Goal: Task Accomplishment & Management: Manage account settings

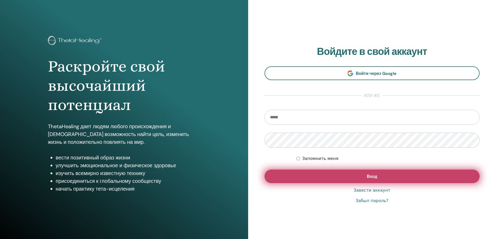
type input "**********"
click at [370, 174] on span "Вход" at bounding box center [372, 176] width 10 height 5
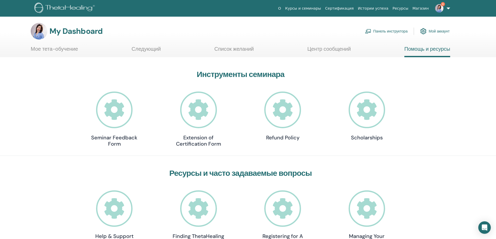
click at [433, 32] on link "Мой аккаунт" at bounding box center [434, 31] width 29 height 11
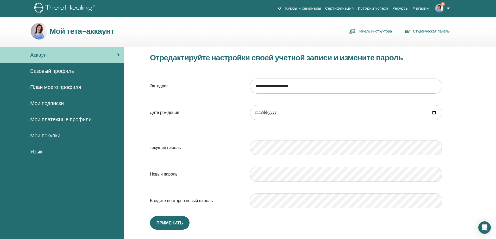
click at [47, 136] on span "Мои покупки" at bounding box center [45, 136] width 30 height 8
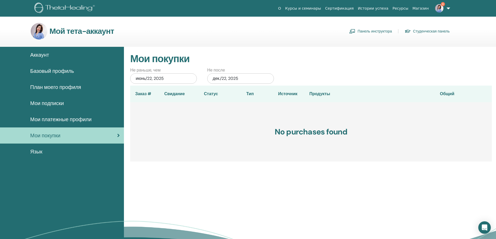
click at [49, 104] on span "Мои подписки" at bounding box center [47, 103] width 34 height 8
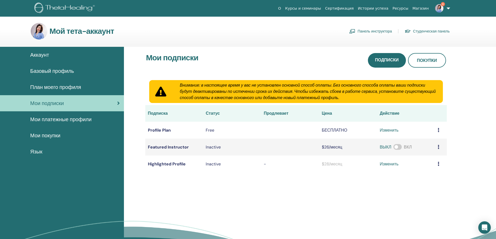
click at [54, 88] on span "План моего профиля" at bounding box center [55, 87] width 51 height 8
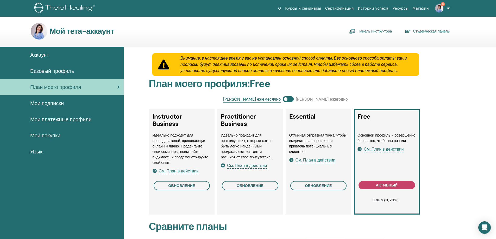
click at [59, 71] on span "Базовый профиль" at bounding box center [52, 71] width 44 height 8
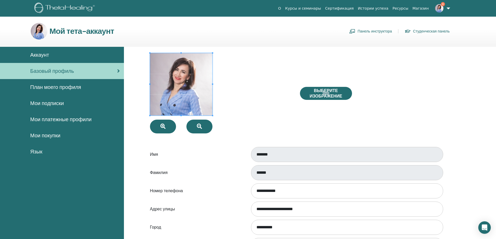
click at [45, 55] on span "Аккаунт" at bounding box center [39, 55] width 19 height 8
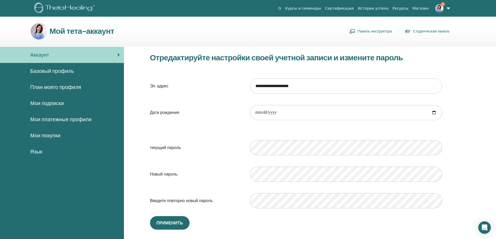
click at [52, 8] on img at bounding box center [65, 9] width 62 height 12
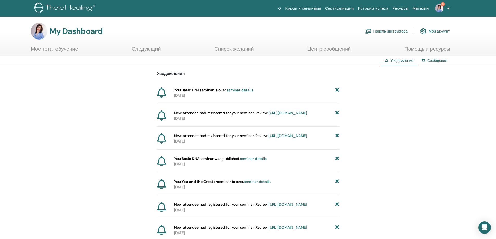
click at [337, 90] on icon at bounding box center [337, 89] width 4 height 5
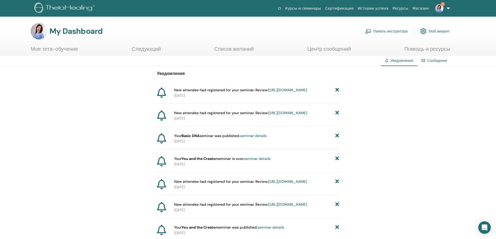
click at [337, 90] on icon at bounding box center [337, 89] width 4 height 5
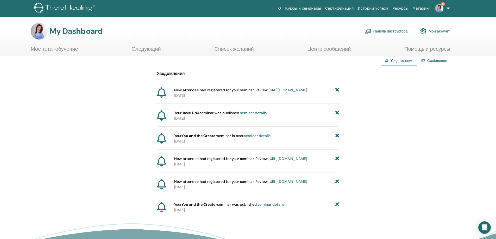
click at [337, 90] on icon at bounding box center [337, 89] width 4 height 5
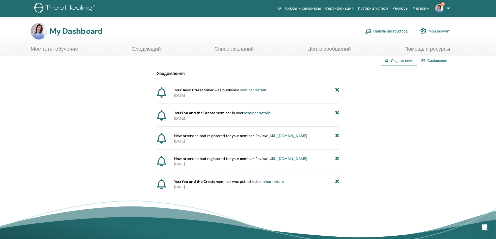
click at [337, 90] on icon at bounding box center [337, 89] width 4 height 5
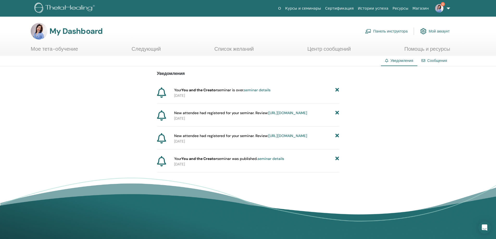
click at [337, 90] on icon at bounding box center [337, 89] width 4 height 5
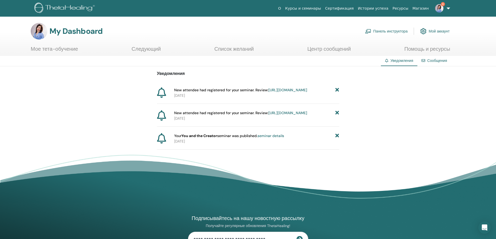
click at [337, 90] on icon at bounding box center [337, 89] width 4 height 5
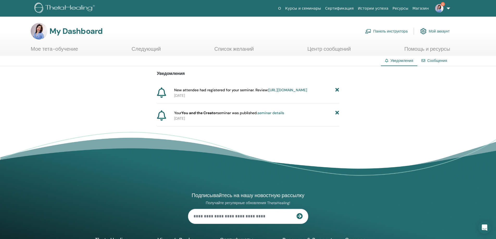
click at [337, 90] on icon at bounding box center [337, 89] width 4 height 5
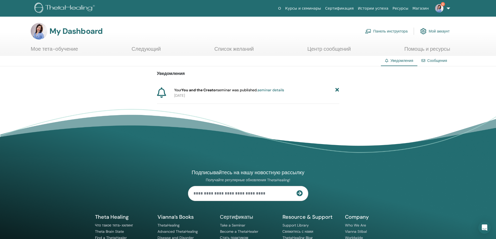
click at [337, 90] on icon at bounding box center [337, 89] width 4 height 5
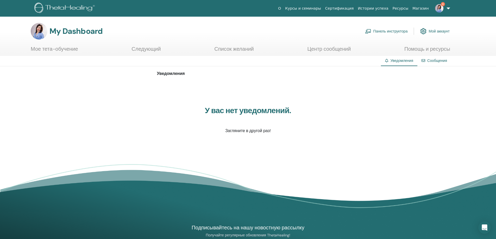
click at [429, 61] on link "Сообщения" at bounding box center [437, 60] width 20 height 5
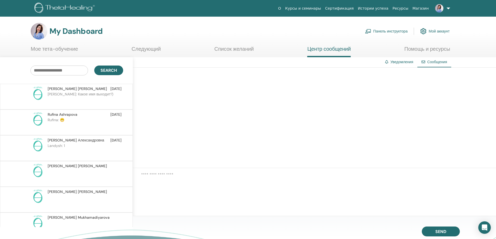
click at [70, 95] on p "[PERSON_NAME]: Какое имя выходит?)" at bounding box center [86, 100] width 76 height 16
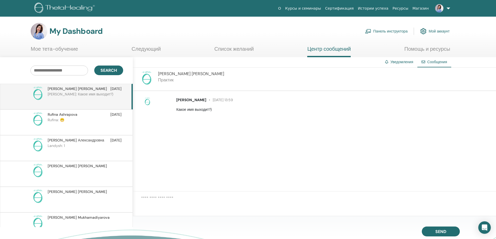
click at [70, 121] on p "Rufina: 😁" at bounding box center [86, 125] width 76 height 16
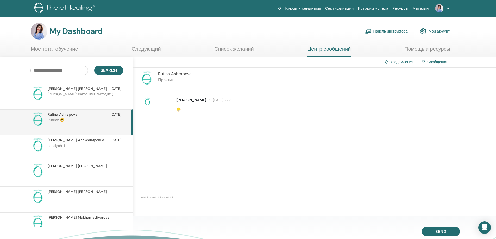
click at [75, 148] on p "Landysh: 1" at bounding box center [86, 151] width 76 height 16
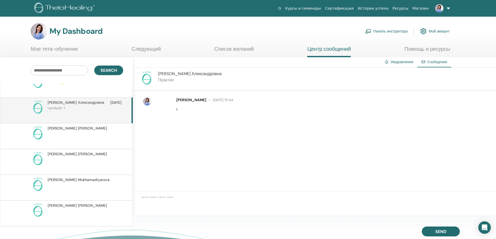
scroll to position [26, 0]
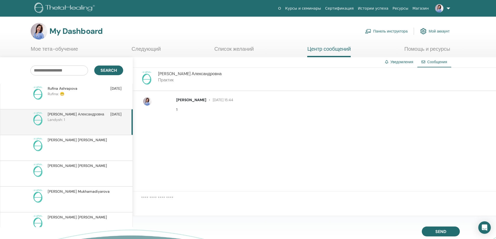
click at [76, 140] on span "[PERSON_NAME]" at bounding box center [77, 139] width 59 height 5
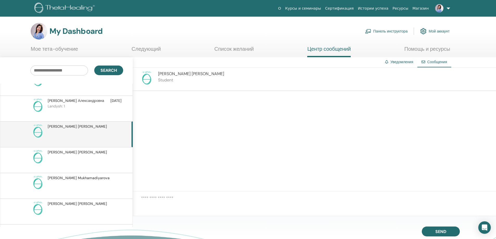
scroll to position [52, 0]
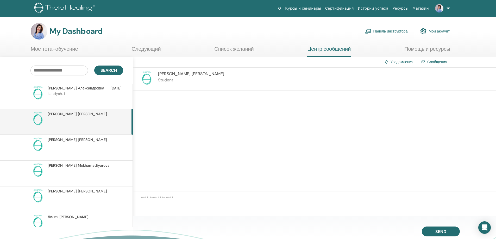
click at [76, 137] on div "Гульнара Выдренкова" at bounding box center [66, 148] width 133 height 26
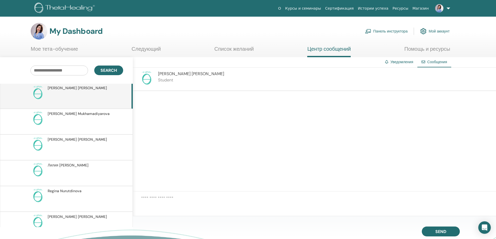
scroll to position [104, 0]
click at [80, 146] on p at bounding box center [86, 150] width 76 height 16
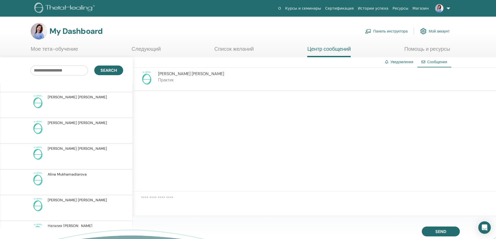
scroll to position [234, 0]
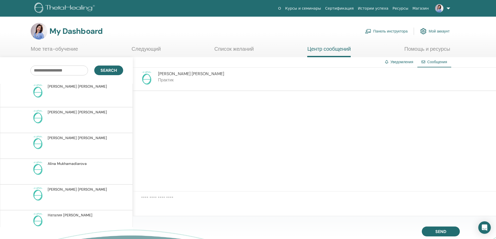
click at [80, 146] on p at bounding box center [86, 149] width 76 height 16
click at [80, 146] on p at bounding box center [86, 148] width 76 height 16
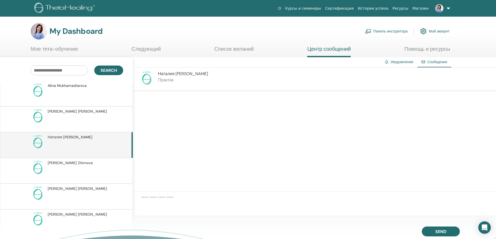
scroll to position [417, 0]
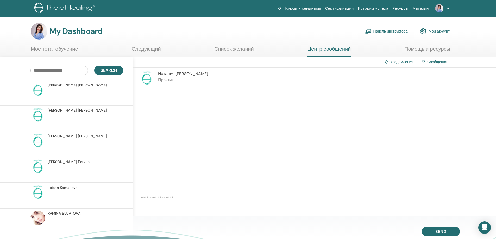
click at [80, 146] on p at bounding box center [86, 147] width 76 height 16
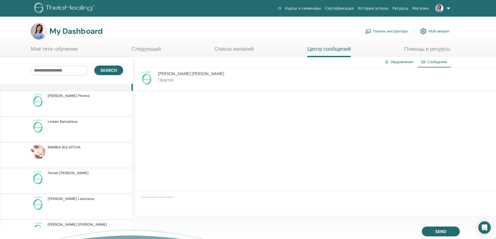
scroll to position [495, 0]
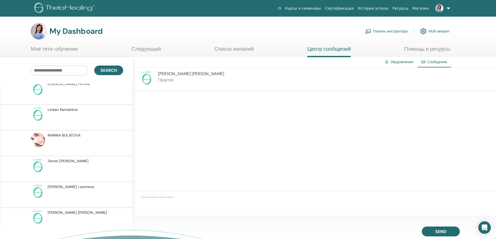
click at [80, 146] on p at bounding box center [86, 146] width 76 height 16
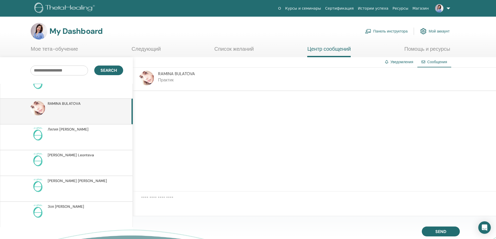
scroll to position [547, 0]
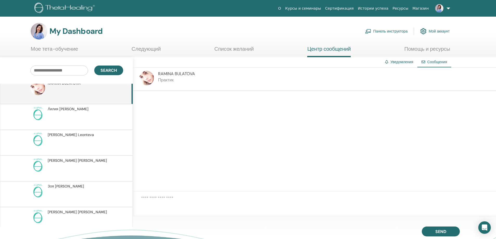
click at [80, 113] on p at bounding box center [86, 120] width 76 height 16
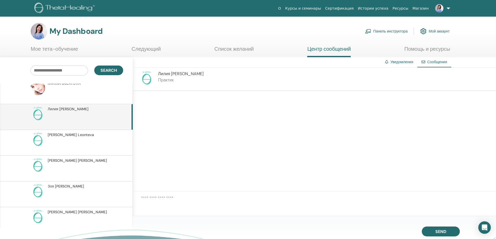
click at [90, 169] on p at bounding box center [86, 172] width 76 height 16
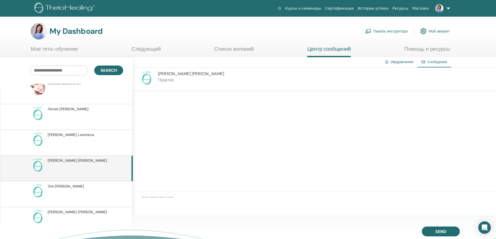
click at [84, 191] on p at bounding box center [86, 197] width 76 height 16
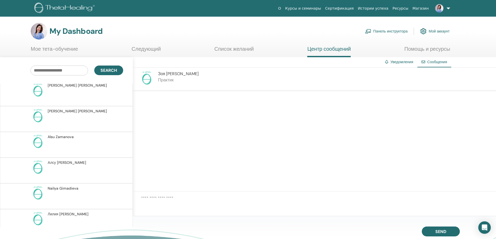
scroll to position [703, 0]
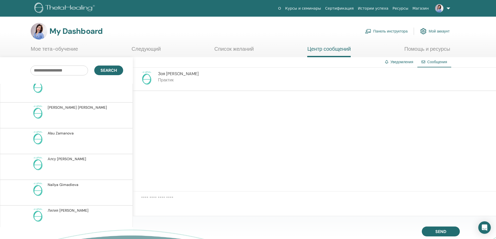
click at [78, 162] on p at bounding box center [86, 170] width 76 height 16
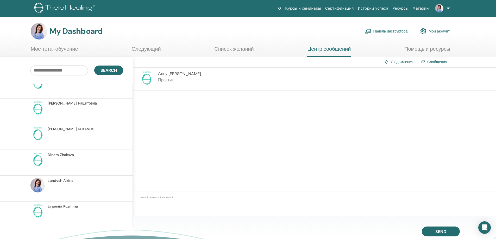
click at [436, 49] on link "Помощь и ресурсы" at bounding box center [427, 51] width 46 height 10
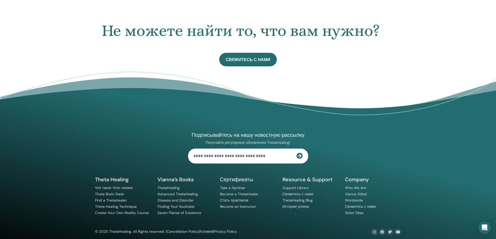
scroll to position [309, 0]
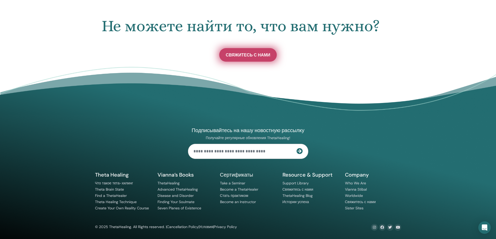
click at [257, 51] on link "Свяжитесь с нами" at bounding box center [248, 55] width 58 height 14
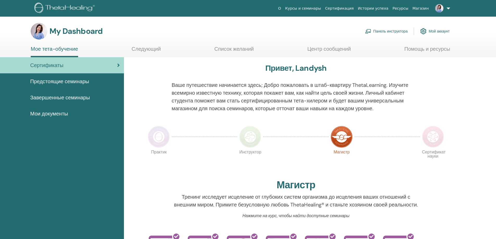
click at [377, 30] on link "Панель инструктора" at bounding box center [386, 31] width 43 height 11
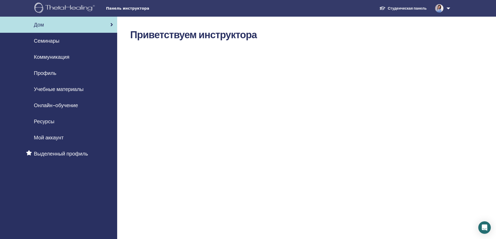
click at [48, 39] on span "Семинары" at bounding box center [47, 41] width 26 height 8
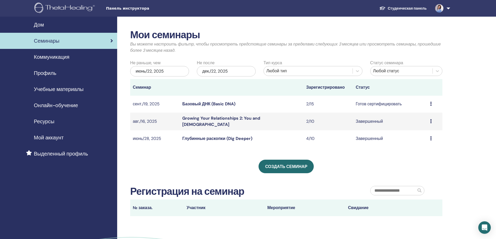
click at [206, 103] on link "Базовый ДНК (Basic DNA)" at bounding box center [208, 103] width 53 height 5
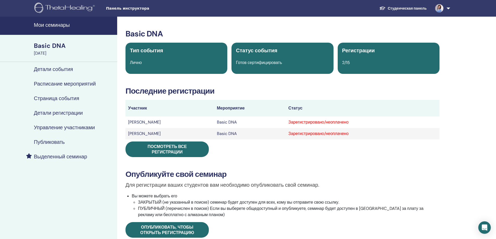
click at [70, 128] on h4 "Управление участниками" at bounding box center [64, 127] width 61 height 6
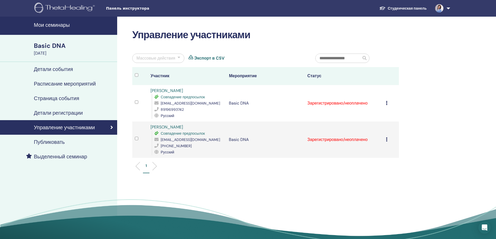
drag, startPoint x: 197, startPoint y: 90, endPoint x: 151, endPoint y: 91, distance: 46.6
click at [151, 91] on div "[PERSON_NAME] Совпадение предпосылок [EMAIL_ADDRESS][DOMAIN_NAME] 89196993742 Р…" at bounding box center [187, 103] width 73 height 31
copy link "[PERSON_NAME]"
drag, startPoint x: 189, startPoint y: 103, endPoint x: 161, endPoint y: 102, distance: 28.4
click at [161, 102] on div "[EMAIL_ADDRESS][DOMAIN_NAME]" at bounding box center [188, 103] width 69 height 6
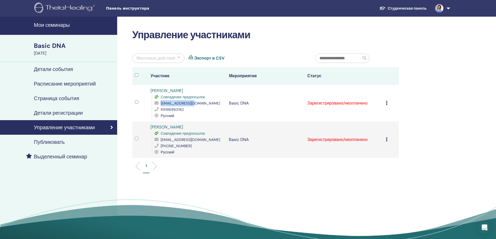
copy div "[EMAIL_ADDRESS][DOMAIN_NAME]"
click at [49, 141] on h4 "Публиковать" at bounding box center [49, 142] width 31 height 6
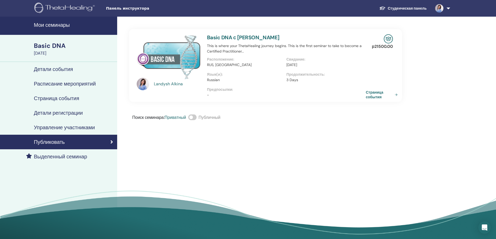
click at [62, 46] on div "Basic DNA" at bounding box center [74, 45] width 80 height 9
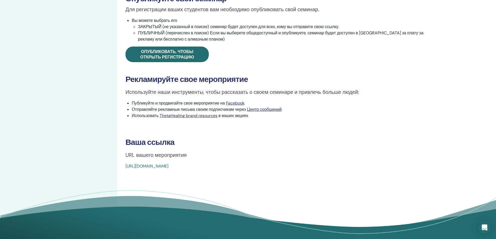
scroll to position [182, 0]
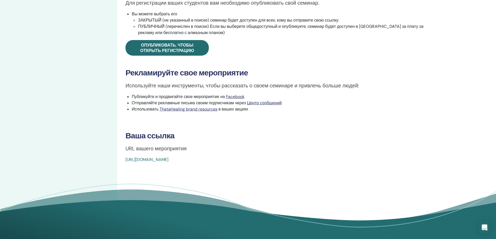
drag, startPoint x: 245, startPoint y: 160, endPoint x: 126, endPoint y: 161, distance: 118.7
click at [125, 160] on div "Basic DNA Тип события Лично Статус события Готов сертифицировать Регистрации 2/…" at bounding box center [282, 5] width 324 height 316
drag, startPoint x: 146, startPoint y: 157, endPoint x: 121, endPoint y: 169, distance: 27.4
click at [121, 169] on div "Basic DNA Тип события Лично Статус события Готов сертифицировать Регистрации 2/…" at bounding box center [282, 35] width 331 height 402
copy link "[URL][DOMAIN_NAME]"
